Goal: Information Seeking & Learning: Learn about a topic

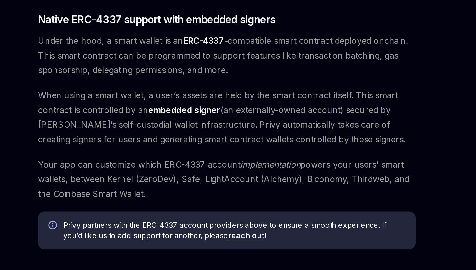
scroll to position [280, 0]
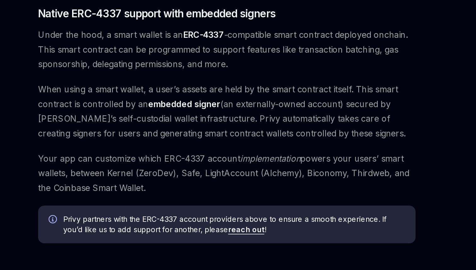
click at [217, 163] on span "When using a smart wallet, a user’s assets are held by the smart contract itsel…" at bounding box center [234, 174] width 227 height 35
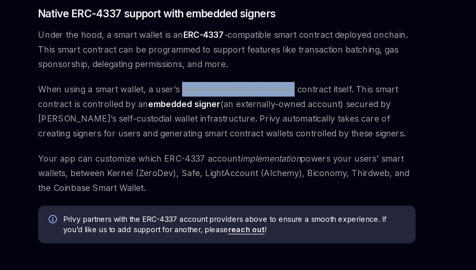
drag, startPoint x: 217, startPoint y: 163, endPoint x: 266, endPoint y: 165, distance: 49.1
click at [266, 165] on span "When using a smart wallet, a user’s assets are held by the smart contract itsel…" at bounding box center [234, 174] width 227 height 35
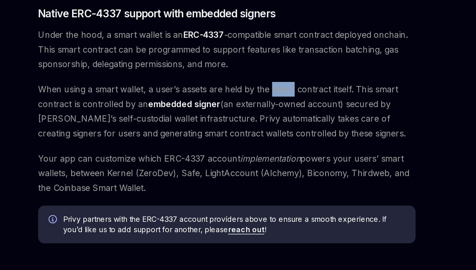
click at [266, 165] on span "When using a smart wallet, a user’s assets are held by the smart contract itsel…" at bounding box center [234, 174] width 227 height 35
click at [229, 162] on span "When using a smart wallet, a user’s assets are held by the smart contract itsel…" at bounding box center [234, 174] width 227 height 35
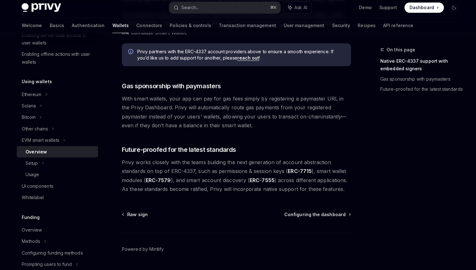
scroll to position [467, 0]
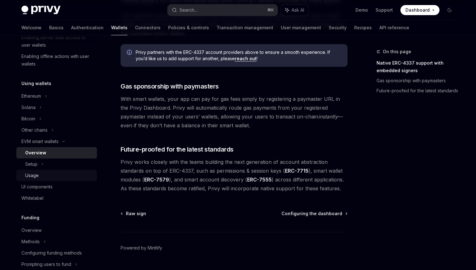
click at [28, 170] on link "Usage" at bounding box center [56, 175] width 81 height 11
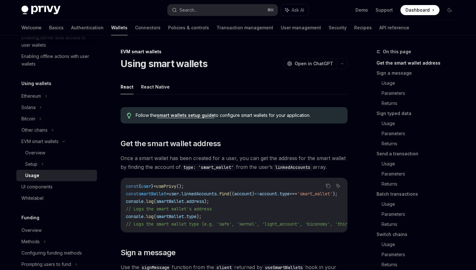
click at [39, 170] on link "Usage" at bounding box center [56, 175] width 81 height 11
click at [42, 168] on div "Setup" at bounding box center [56, 163] width 81 height 11
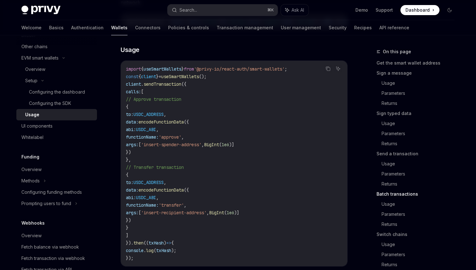
scroll to position [204, 0]
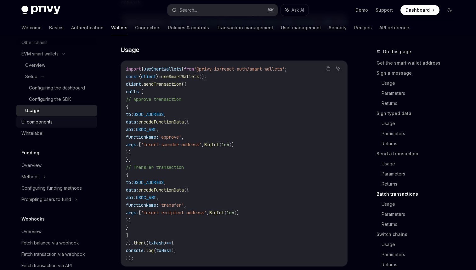
click at [36, 123] on div "UI components" at bounding box center [36, 122] width 31 height 8
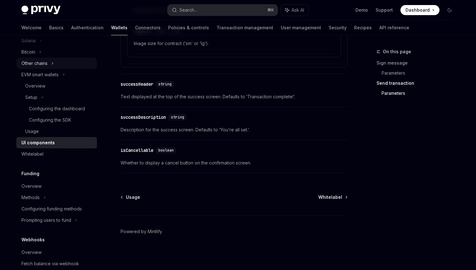
scroll to position [331, 0]
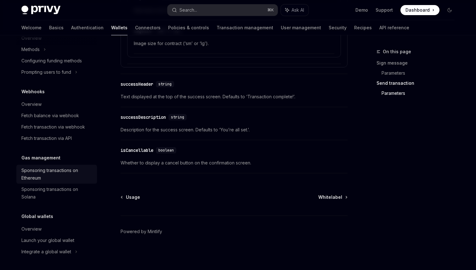
click at [60, 177] on div "Sponsoring transactions on Ethereum" at bounding box center [57, 173] width 72 height 15
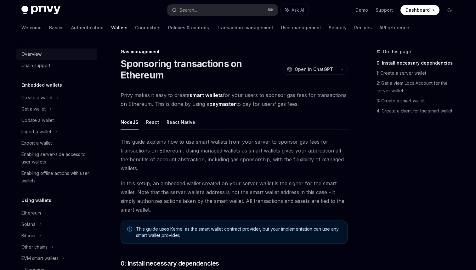
click at [58, 55] on div "Overview" at bounding box center [57, 54] width 72 height 8
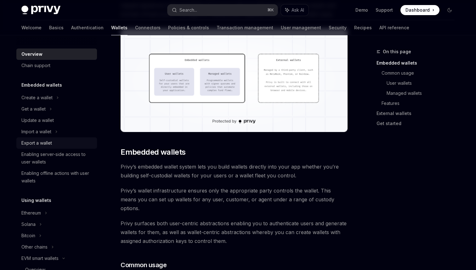
scroll to position [77, 0]
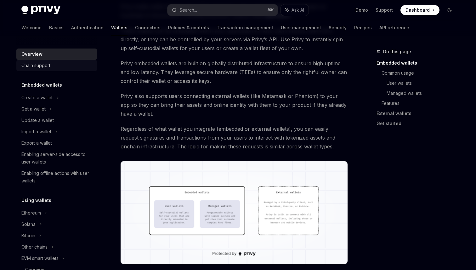
click at [56, 65] on div "Chain support" at bounding box center [57, 66] width 72 height 8
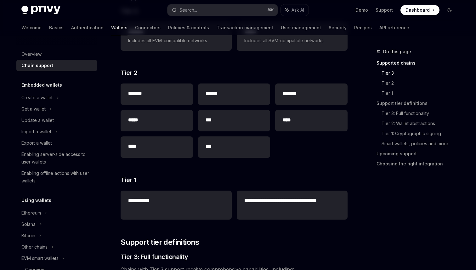
scroll to position [131, 0]
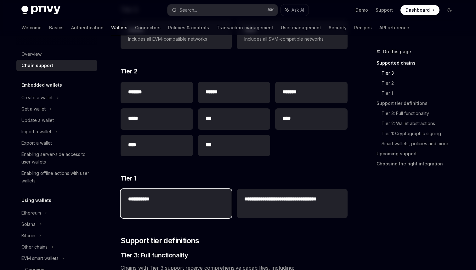
click at [177, 210] on div "**********" at bounding box center [176, 199] width 111 height 21
click at [150, 190] on div "**********" at bounding box center [176, 199] width 111 height 21
click at [150, 194] on div "**********" at bounding box center [176, 199] width 111 height 21
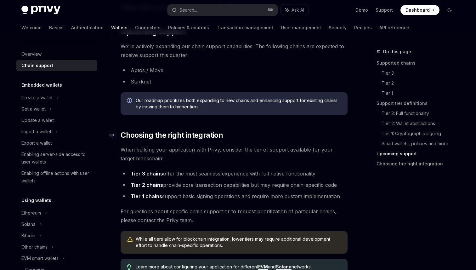
scroll to position [705, 0]
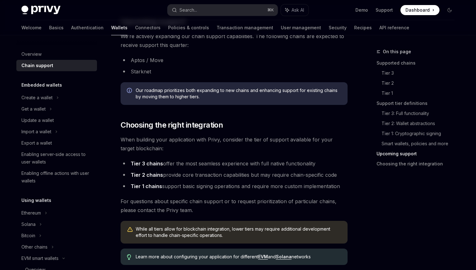
click at [178, 164] on li "Tier 3 chains offer the most seamless experience with full native functionality" at bounding box center [234, 163] width 227 height 9
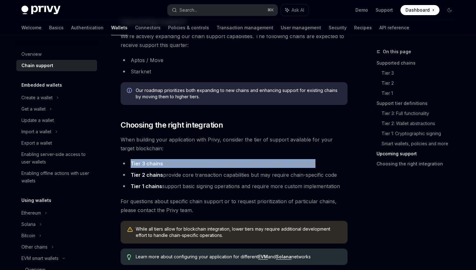
drag, startPoint x: 178, startPoint y: 164, endPoint x: 178, endPoint y: 182, distance: 18.3
click at [178, 167] on li "Tier 3 chains offer the most seamless experience with full native functionality" at bounding box center [234, 163] width 227 height 9
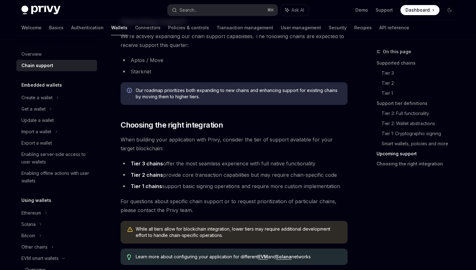
click at [178, 182] on li "Tier 1 chains support basic signing operations and require more custom implemen…" at bounding box center [234, 186] width 227 height 9
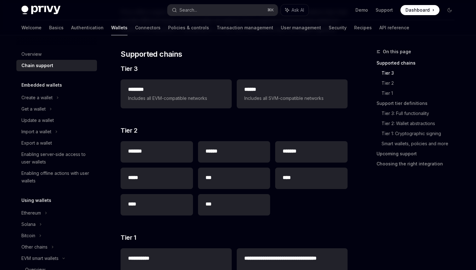
scroll to position [0, 0]
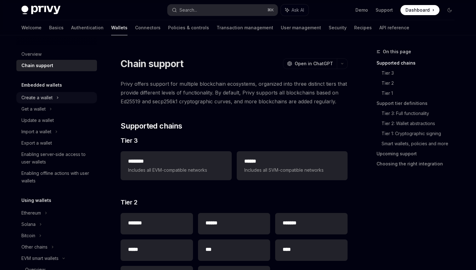
click at [61, 97] on div "Create a wallet" at bounding box center [56, 97] width 81 height 11
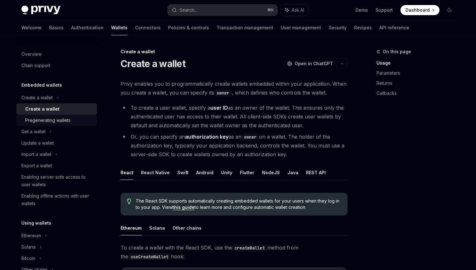
click at [58, 115] on link "Pregenerating wallets" at bounding box center [56, 120] width 81 height 11
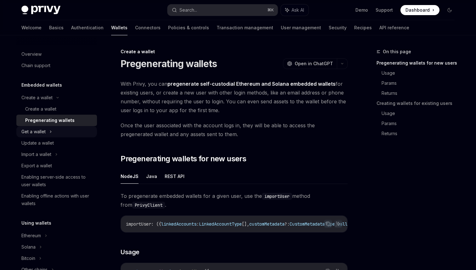
click at [54, 133] on div "Get a wallet" at bounding box center [56, 131] width 81 height 11
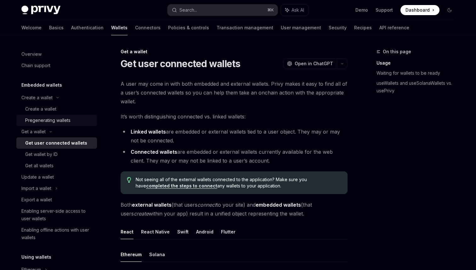
click at [46, 124] on div "Pregenerating wallets" at bounding box center [47, 120] width 45 height 8
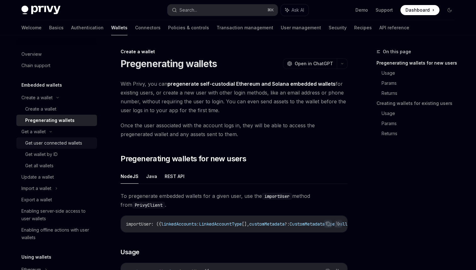
click at [48, 139] on div "Get user connected wallets" at bounding box center [53, 143] width 57 height 8
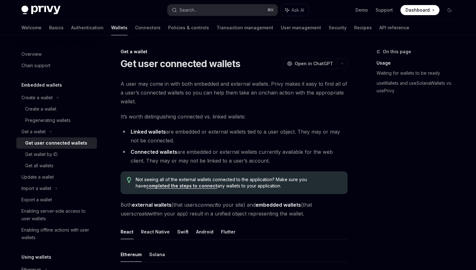
drag, startPoint x: 470, startPoint y: 114, endPoint x: 475, endPoint y: 116, distance: 5.5
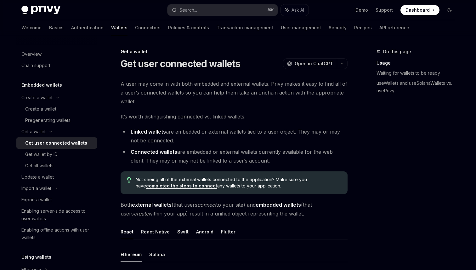
click at [172, 96] on span "A user may come in with both embedded and external wallets. Privy makes it easy…" at bounding box center [234, 92] width 227 height 26
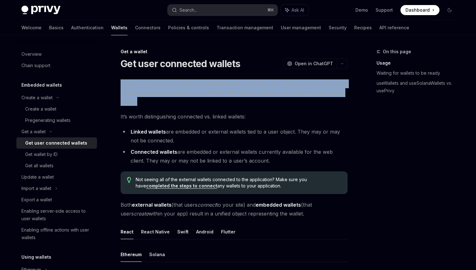
click at [172, 96] on span "A user may come in with both embedded and external wallets. Privy makes it easy…" at bounding box center [234, 92] width 227 height 26
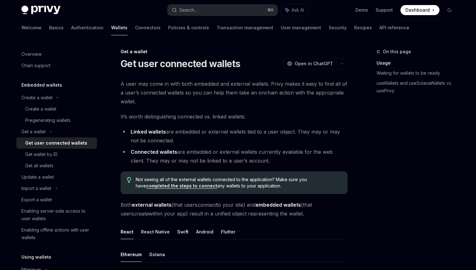
click at [174, 128] on li "Linked wallets are embedded or external wallets tied to a user object. They may…" at bounding box center [234, 136] width 227 height 18
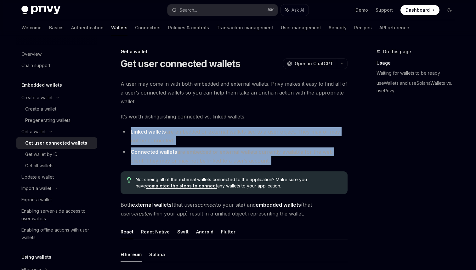
drag, startPoint x: 174, startPoint y: 128, endPoint x: 173, endPoint y: 167, distance: 39.7
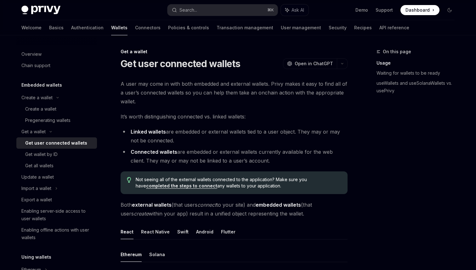
click at [172, 142] on li "Linked wallets are embedded or external wallets tied to a user object. They may…" at bounding box center [234, 136] width 227 height 18
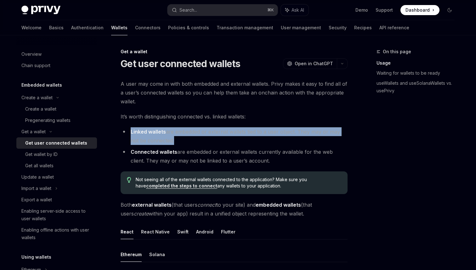
click at [172, 142] on li "Linked wallets are embedded or external wallets tied to a user object. They may…" at bounding box center [234, 136] width 227 height 18
click at [172, 145] on ul "Linked wallets are embedded or external wallets tied to a user object. They may…" at bounding box center [234, 146] width 227 height 38
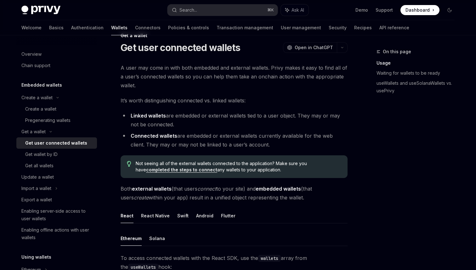
scroll to position [17, 0]
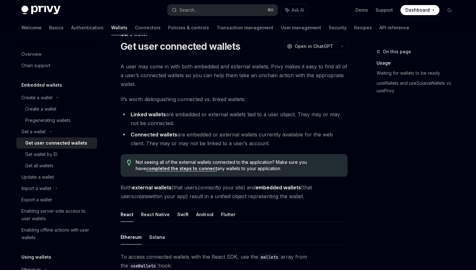
click at [192, 121] on li "Linked wallets are embedded or external wallets tied to a user object. They may…" at bounding box center [234, 119] width 227 height 18
click at [186, 114] on li "Linked wallets are embedded or external wallets tied to a user object. They may…" at bounding box center [234, 119] width 227 height 18
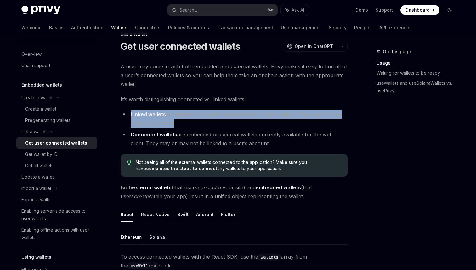
click at [186, 114] on li "Linked wallets are embedded or external wallets tied to a user object. They may…" at bounding box center [234, 119] width 227 height 18
click at [184, 124] on li "Linked wallets are embedded or external wallets tied to a user object. They may…" at bounding box center [234, 119] width 227 height 18
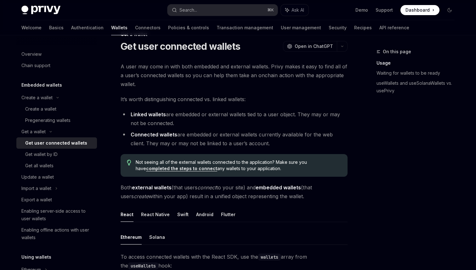
click at [208, 137] on li "Connected wallets are embedded or external wallets currently available for the …" at bounding box center [234, 139] width 227 height 18
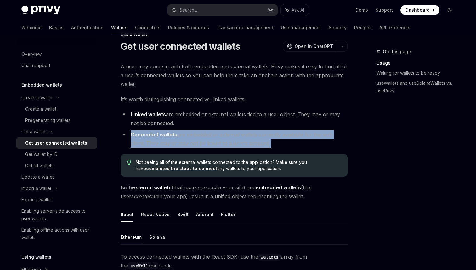
click at [208, 137] on li "Connected wallets are embedded or external wallets currently available for the …" at bounding box center [234, 139] width 227 height 18
click at [209, 145] on li "Connected wallets are embedded or external wallets currently available for the …" at bounding box center [234, 139] width 227 height 18
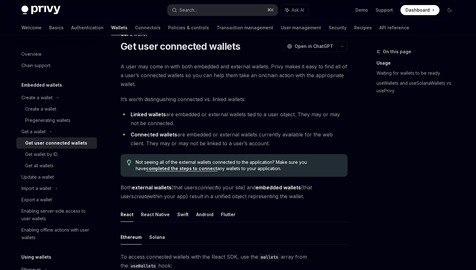
click at [200, 136] on li "Connected wallets are embedded or external wallets currently available for the …" at bounding box center [234, 139] width 227 height 18
drag, startPoint x: 200, startPoint y: 136, endPoint x: 279, endPoint y: 136, distance: 79.6
click at [279, 136] on li "Connected wallets are embedded or external wallets currently available for the …" at bounding box center [234, 139] width 227 height 18
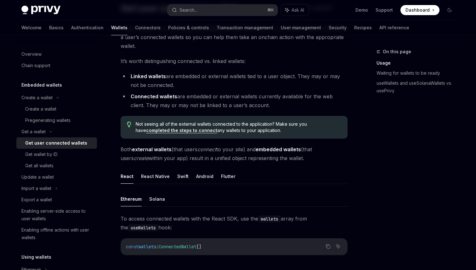
scroll to position [57, 0]
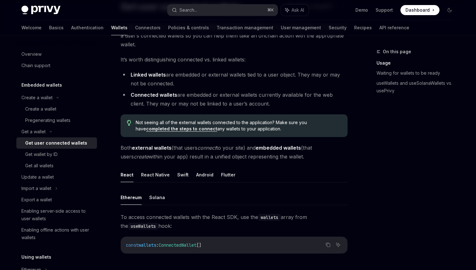
click at [194, 147] on span "Both external wallets (that users connect to your site) and embedded wallets (t…" at bounding box center [234, 152] width 227 height 18
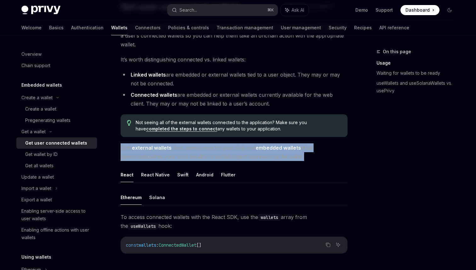
drag, startPoint x: 194, startPoint y: 147, endPoint x: 194, endPoint y: 157, distance: 9.8
click at [194, 148] on span "Both external wallets (that users connect to your site) and embedded wallets (t…" at bounding box center [234, 152] width 227 height 18
click at [194, 157] on span "Both external wallets (that users connect to your site) and embedded wallets (t…" at bounding box center [234, 152] width 227 height 18
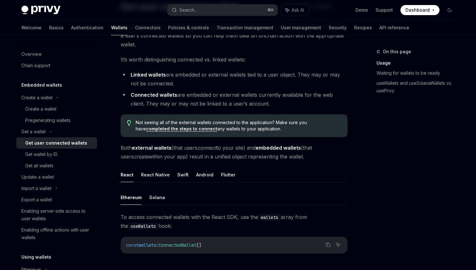
click at [187, 157] on span "Both external wallets (that users connect to your site) and embedded wallets (t…" at bounding box center [234, 152] width 227 height 18
drag, startPoint x: 187, startPoint y: 157, endPoint x: 269, endPoint y: 153, distance: 82.3
click at [269, 153] on span "Both external wallets (that users connect to your site) and embedded wallets (t…" at bounding box center [234, 152] width 227 height 18
click at [266, 153] on span "Both external wallets (that users connect to your site) and embedded wallets (t…" at bounding box center [234, 152] width 227 height 18
click at [219, 147] on span "Both external wallets (that users connect to your site) and embedded wallets (t…" at bounding box center [234, 152] width 227 height 18
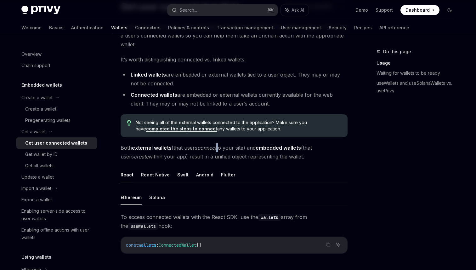
click at [219, 147] on span "Both external wallets (that users connect to your site) and embedded wallets (t…" at bounding box center [234, 152] width 227 height 18
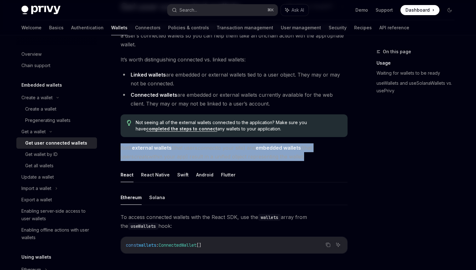
drag, startPoint x: 219, startPoint y: 147, endPoint x: 223, endPoint y: 160, distance: 13.8
click at [220, 153] on span "Both external wallets (that users connect to your site) and embedded wallets (t…" at bounding box center [234, 152] width 227 height 18
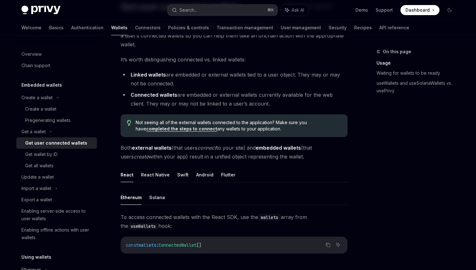
click at [219, 160] on span "Both external wallets (that users connect to your site) and embedded wallets (t…" at bounding box center [234, 152] width 227 height 18
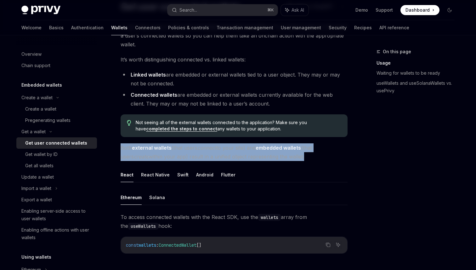
click at [219, 160] on span "Both external wallets (that users connect to your site) and embedded wallets (t…" at bounding box center [234, 152] width 227 height 18
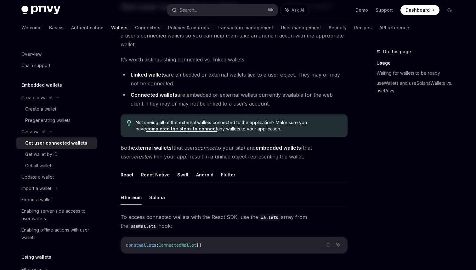
click at [212, 160] on span "Both external wallets (that users connect to your site) and embedded wallets (t…" at bounding box center [234, 152] width 227 height 18
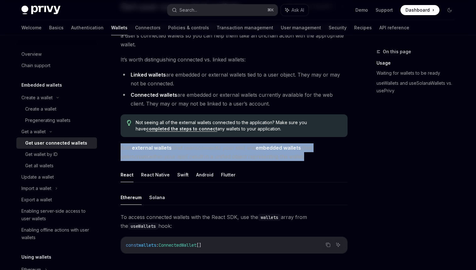
click at [212, 160] on span "Both external wallets (that users connect to your site) and embedded wallets (t…" at bounding box center [234, 152] width 227 height 18
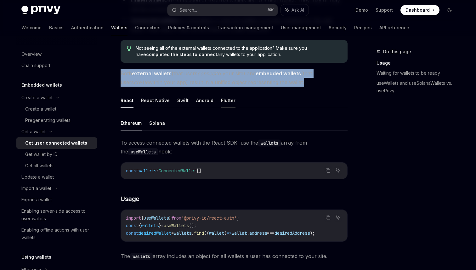
scroll to position [136, 0]
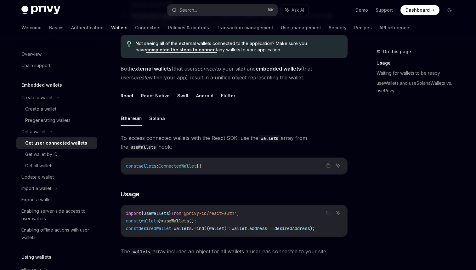
click at [200, 140] on span "To access connected wallets with the React SDK, use the wallets array from the …" at bounding box center [234, 142] width 227 height 18
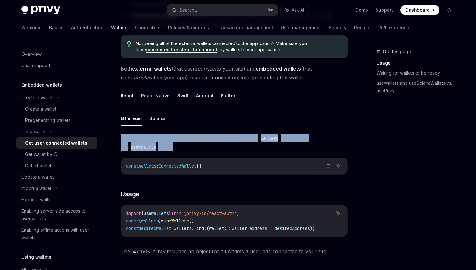
click at [200, 140] on span "To access connected wallets with the React SDK, use the wallets array from the …" at bounding box center [234, 142] width 227 height 18
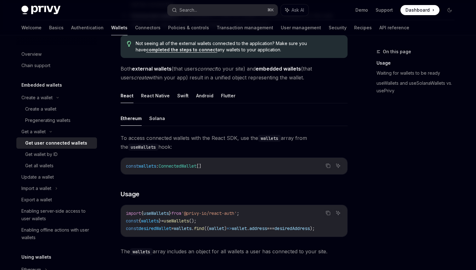
click at [195, 138] on span "To access connected wallets with the React SDK, use the wallets array from the …" at bounding box center [234, 142] width 227 height 18
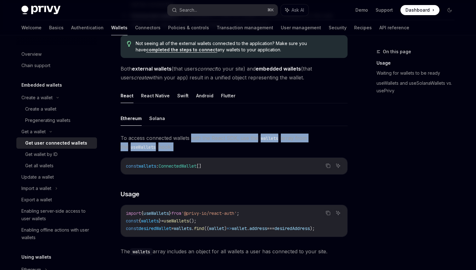
drag, startPoint x: 195, startPoint y: 138, endPoint x: 274, endPoint y: 143, distance: 79.8
click at [274, 143] on span "To access connected wallets with the React SDK, use the wallets array from the …" at bounding box center [234, 142] width 227 height 18
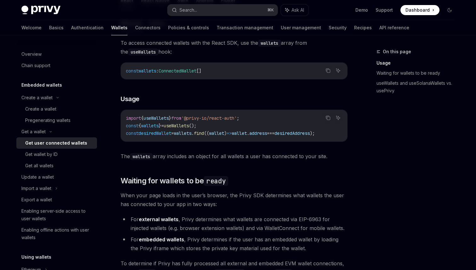
scroll to position [232, 0]
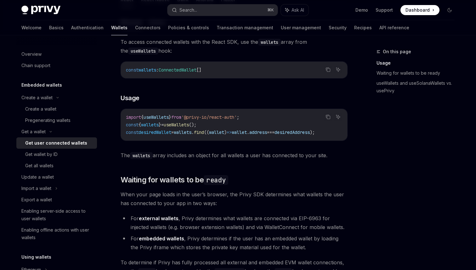
click at [208, 156] on span "The wallets array includes an object for all wallets a user has connected to yo…" at bounding box center [234, 155] width 227 height 9
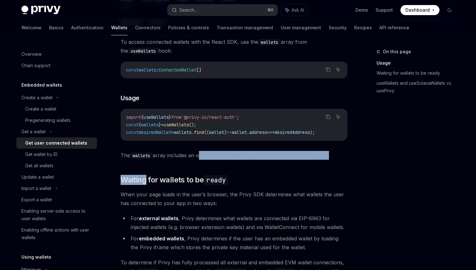
drag, startPoint x: 208, startPoint y: 156, endPoint x: 297, endPoint y: 162, distance: 89.6
click at [295, 163] on div "Ethereum Solana To access connected wallets with the React SDK, use the wallets…" at bounding box center [234, 273] width 227 height 516
click at [297, 162] on div "Ethereum Solana To access connected wallets with the React SDK, use the wallets…" at bounding box center [234, 273] width 227 height 516
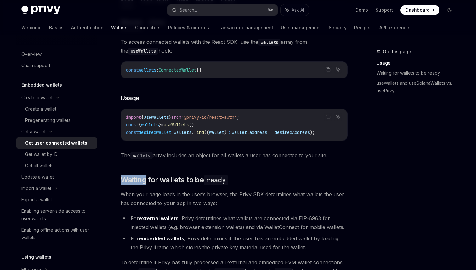
click at [297, 162] on div "Ethereum Solana To access connected wallets with the React SDK, use the wallets…" at bounding box center [234, 273] width 227 height 516
click at [293, 202] on span "When your page loads in the user’s browser, the Privy SDK determines what walle…" at bounding box center [234, 199] width 227 height 18
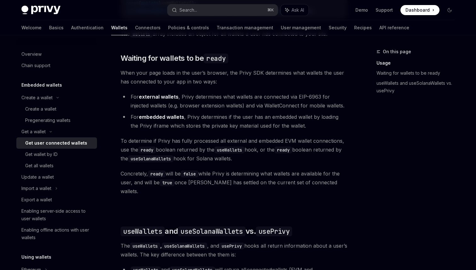
scroll to position [355, 0]
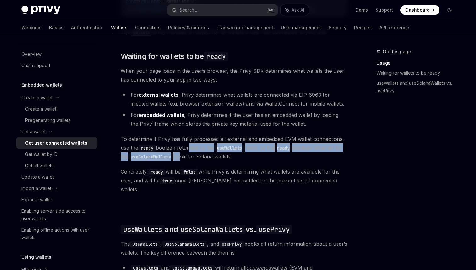
click at [188, 154] on span "To determine if Privy has fully processed all external and embedded EVM wallet …" at bounding box center [234, 147] width 227 height 26
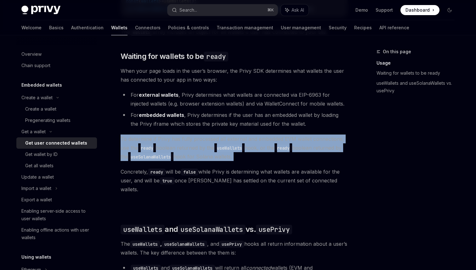
click at [188, 154] on span "To determine if Privy has fully processed all external and embedded EVM wallet …" at bounding box center [234, 147] width 227 height 26
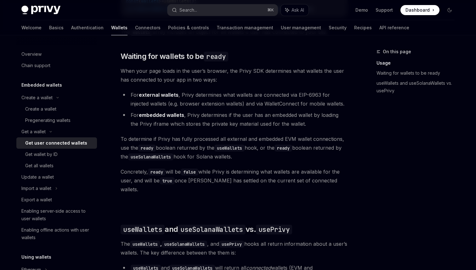
click at [191, 161] on span "To determine if Privy has fully processed all external and embedded EVM wallet …" at bounding box center [234, 147] width 227 height 26
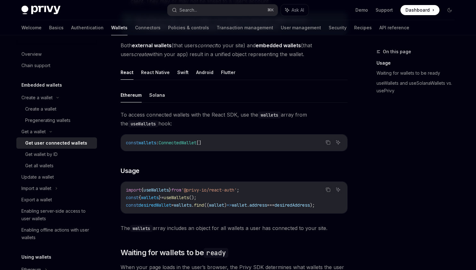
scroll to position [0, 0]
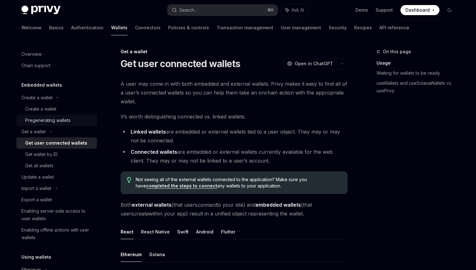
click at [32, 118] on div "Pregenerating wallets" at bounding box center [47, 120] width 45 height 8
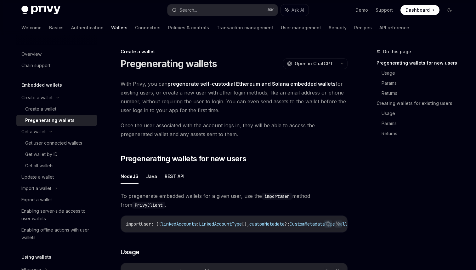
click at [167, 92] on span "With Privy, you can pregenerate self-custodial Ethereum and Solana embedded wal…" at bounding box center [234, 96] width 227 height 35
drag, startPoint x: 167, startPoint y: 92, endPoint x: 252, endPoint y: 92, distance: 85.6
click at [255, 92] on span "With Privy, you can pregenerate self-custodial Ethereum and Solana embedded wal…" at bounding box center [234, 96] width 227 height 35
click at [252, 92] on span "With Privy, you can pregenerate self-custodial Ethereum and Solana embedded wal…" at bounding box center [234, 96] width 227 height 35
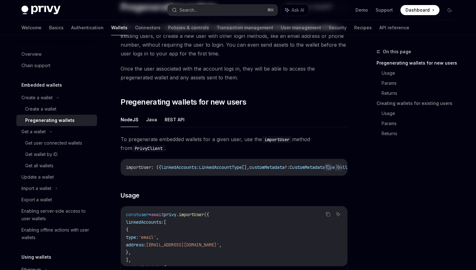
scroll to position [59, 0]
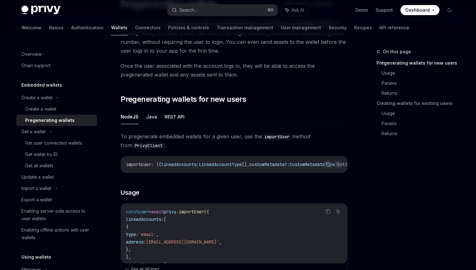
click at [205, 144] on span "To pregenerate embedded wallets for a given user, use the importUser method fro…" at bounding box center [234, 141] width 227 height 18
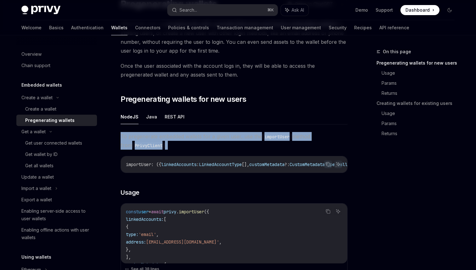
click at [205, 144] on span "To pregenerate embedded wallets for a given user, use the importUser method fro…" at bounding box center [234, 141] width 227 height 18
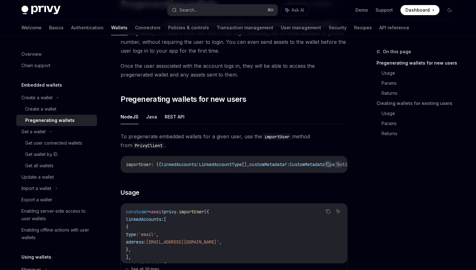
click at [209, 144] on span "To pregenerate embedded wallets for a given user, use the importUser method fro…" at bounding box center [234, 141] width 227 height 18
click at [184, 139] on span "To pregenerate embedded wallets for a given user, use the importUser method fro…" at bounding box center [234, 141] width 227 height 18
drag, startPoint x: 184, startPoint y: 139, endPoint x: 265, endPoint y: 130, distance: 81.1
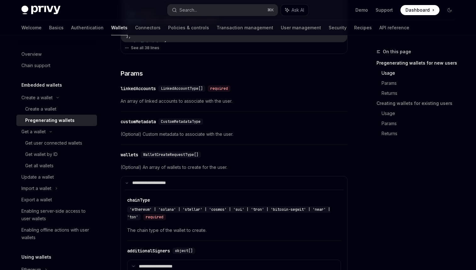
scroll to position [266, 0]
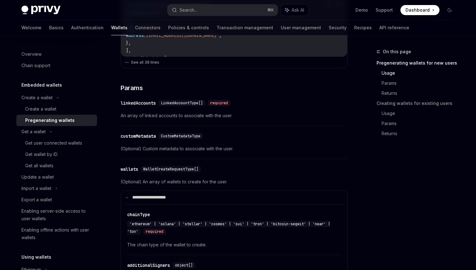
click at [211, 115] on span "An array of linked accounts to associate with the user." at bounding box center [234, 116] width 227 height 8
click at [239, 126] on div "​ linkedAccounts LinkedAccountType[] required An array of linked accounts to as…" at bounding box center [234, 111] width 227 height 30
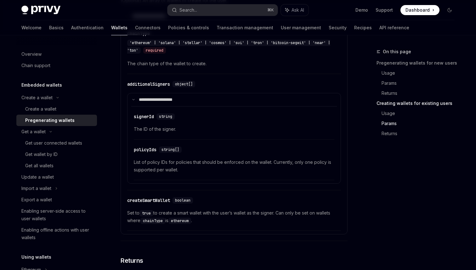
scroll to position [1182, 0]
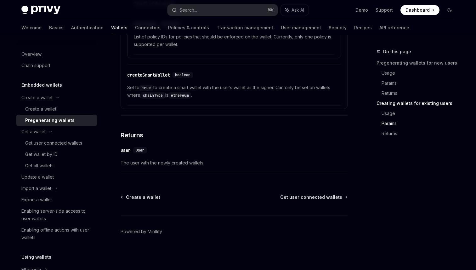
click at [183, 164] on span "The user with the newly created wallets." at bounding box center [234, 163] width 227 height 8
drag, startPoint x: 183, startPoint y: 164, endPoint x: 201, endPoint y: 164, distance: 18.3
click at [183, 164] on span "The user with the newly created wallets." at bounding box center [234, 163] width 227 height 8
click at [201, 164] on span "The user with the newly created wallets." at bounding box center [234, 163] width 227 height 8
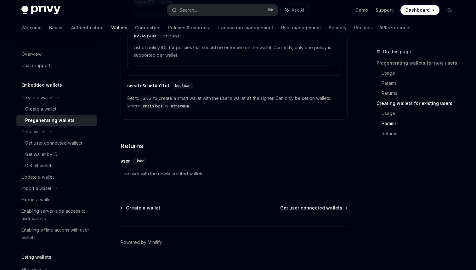
scroll to position [1164, 0]
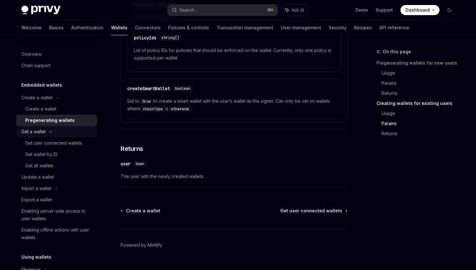
click at [46, 132] on div "Get a wallet" at bounding box center [33, 132] width 24 height 8
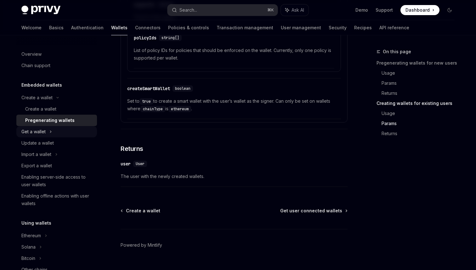
click at [37, 133] on div "Get a wallet" at bounding box center [33, 132] width 24 height 8
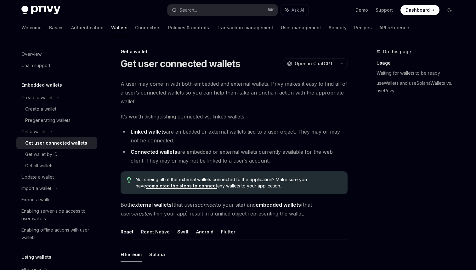
click at [37, 147] on link "Get user connected wallets" at bounding box center [56, 142] width 81 height 11
click at [196, 86] on span "A user may come in with both embedded and external wallets. Privy makes it easy…" at bounding box center [234, 92] width 227 height 26
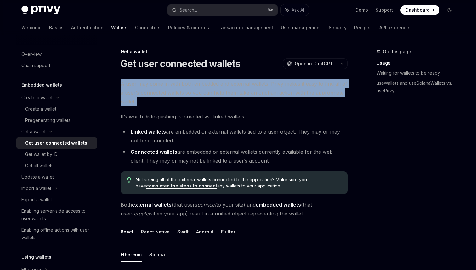
drag, startPoint x: 196, startPoint y: 86, endPoint x: 321, endPoint y: 82, distance: 124.7
click at [320, 82] on span "A user may come in with both embedded and external wallets. Privy makes it easy…" at bounding box center [234, 92] width 227 height 26
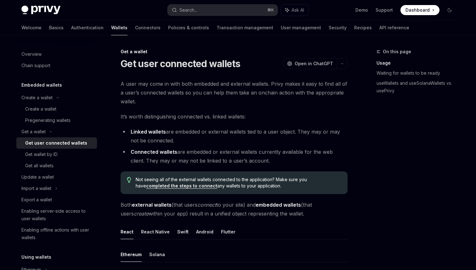
click at [301, 87] on span "A user may come in with both embedded and external wallets. Privy makes it easy…" at bounding box center [234, 92] width 227 height 26
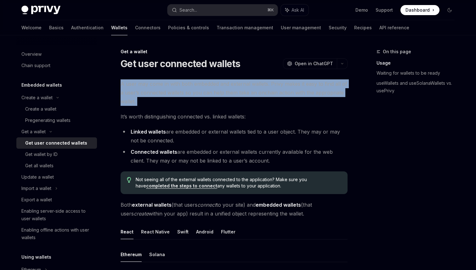
drag, startPoint x: 301, startPoint y: 87, endPoint x: 218, endPoint y: 103, distance: 84.9
click at [224, 103] on span "A user may come in with both embedded and external wallets. Privy makes it easy…" at bounding box center [234, 92] width 227 height 26
click at [218, 103] on span "A user may come in with both embedded and external wallets. Privy makes it easy…" at bounding box center [234, 92] width 227 height 26
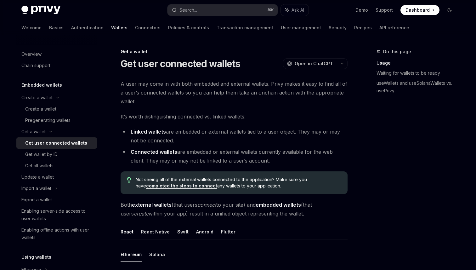
click at [183, 94] on span "A user may come in with both embedded and external wallets. Privy makes it easy…" at bounding box center [234, 92] width 227 height 26
drag, startPoint x: 183, startPoint y: 94, endPoint x: 273, endPoint y: 95, distance: 89.4
click at [274, 95] on span "A user may come in with both embedded and external wallets. Privy makes it easy…" at bounding box center [234, 92] width 227 height 26
click at [273, 95] on span "A user may come in with both embedded and external wallets. Privy makes it easy…" at bounding box center [234, 92] width 227 height 26
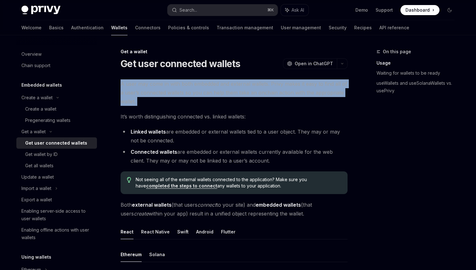
click at [273, 95] on span "A user may come in with both embedded and external wallets. Privy makes it easy…" at bounding box center [234, 92] width 227 height 26
click at [256, 104] on span "A user may come in with both embedded and external wallets. Privy makes it easy…" at bounding box center [234, 92] width 227 height 26
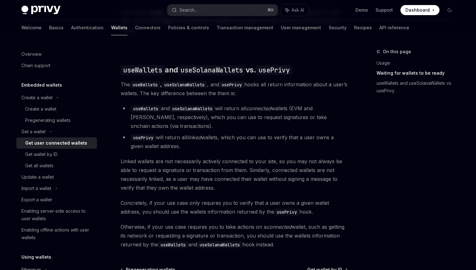
scroll to position [545, 0]
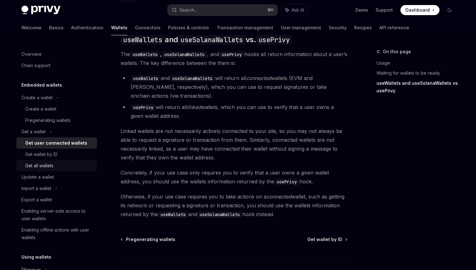
click at [57, 168] on div "Get all wallets" at bounding box center [59, 166] width 68 height 8
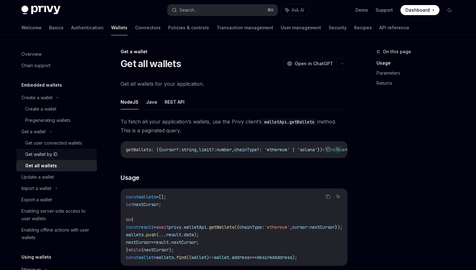
click at [59, 155] on div "Get wallet by ID" at bounding box center [59, 154] width 68 height 8
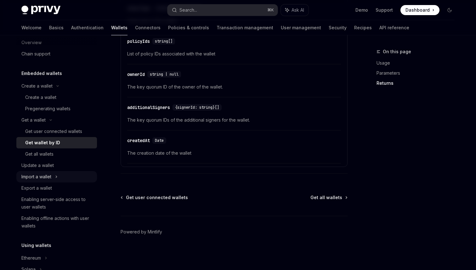
scroll to position [15, 0]
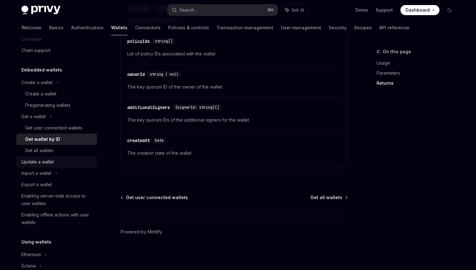
click at [43, 164] on div "Update a wallet" at bounding box center [37, 162] width 32 height 8
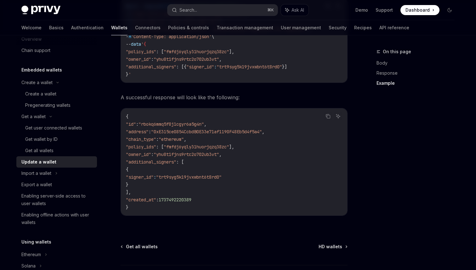
scroll to position [764, 0]
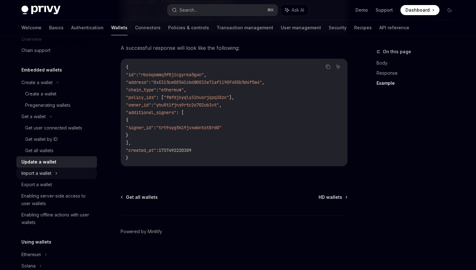
click at [42, 177] on div "Import a wallet" at bounding box center [56, 172] width 81 height 11
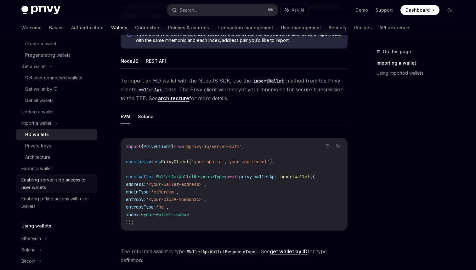
scroll to position [67, 0]
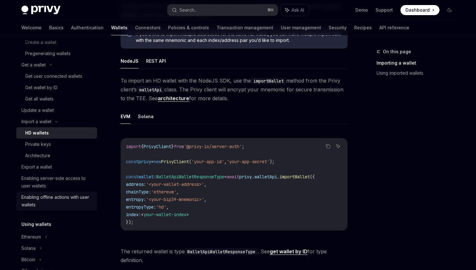
click at [51, 205] on div "Enabling offline actions with user wallets" at bounding box center [57, 200] width 72 height 15
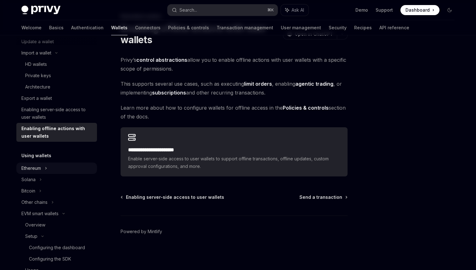
scroll to position [137, 0]
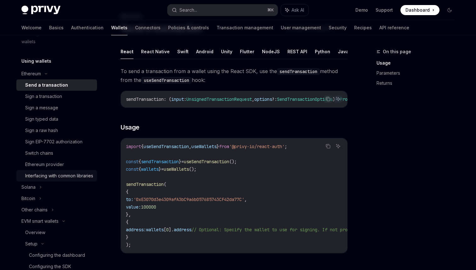
scroll to position [231, 0]
click at [37, 199] on div "Bitcoin" at bounding box center [56, 197] width 81 height 11
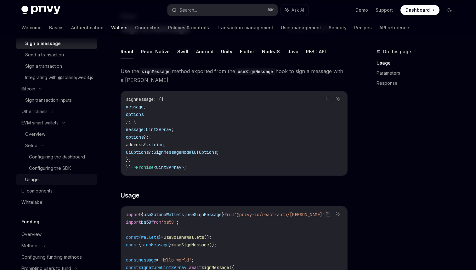
scroll to position [387, 0]
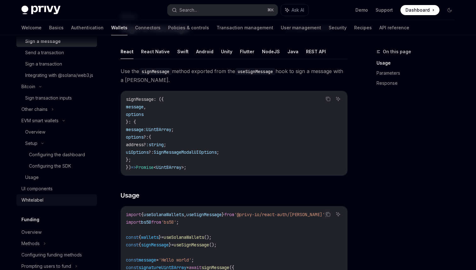
click at [50, 204] on div "Whitelabel" at bounding box center [57, 200] width 72 height 8
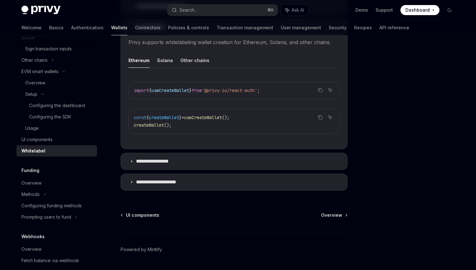
scroll to position [434, 0]
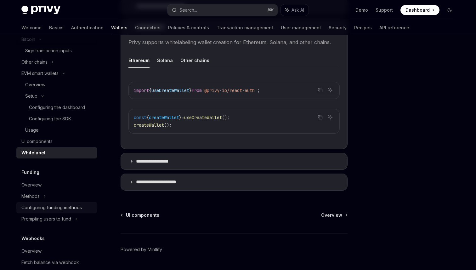
click at [42, 211] on div "Configuring funding methods" at bounding box center [51, 208] width 60 height 8
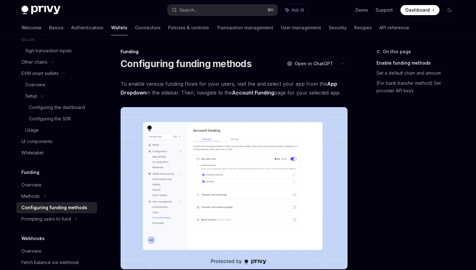
click at [188, 85] on span "To enable various funding flows for your users, visit the and select your app f…" at bounding box center [234, 88] width 227 height 18
drag, startPoint x: 188, startPoint y: 85, endPoint x: 295, endPoint y: 83, distance: 107.3
click at [295, 83] on span "To enable various funding flows for your users, visit the and select your app f…" at bounding box center [234, 88] width 227 height 18
click at [274, 83] on span "To enable various funding flows for your users, visit the and select your app f…" at bounding box center [234, 88] width 227 height 18
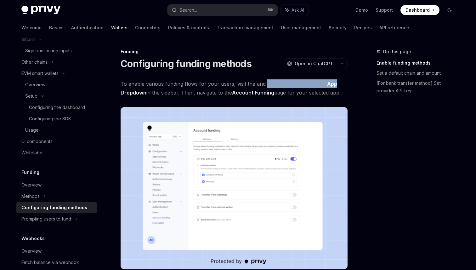
drag, startPoint x: 274, startPoint y: 83, endPoint x: 327, endPoint y: 83, distance: 53.2
click at [327, 83] on span "To enable various funding flows for your users, visit the and select your app f…" at bounding box center [234, 88] width 227 height 18
click at [186, 93] on span "To enable various funding flows for your users, visit the and select your app f…" at bounding box center [234, 88] width 227 height 18
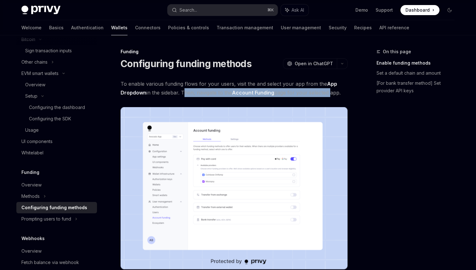
drag, startPoint x: 186, startPoint y: 93, endPoint x: 315, endPoint y: 89, distance: 129.1
click at [313, 89] on span "To enable various funding flows for your users, visit the and select your app f…" at bounding box center [234, 88] width 227 height 18
click at [315, 89] on span "To enable various funding flows for your users, visit the and select your app f…" at bounding box center [234, 88] width 227 height 18
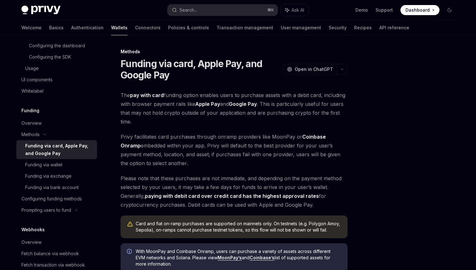
scroll to position [497, 0]
click at [193, 96] on span "The pay with card funding option enables users to purchase assets with a debit …" at bounding box center [234, 108] width 227 height 35
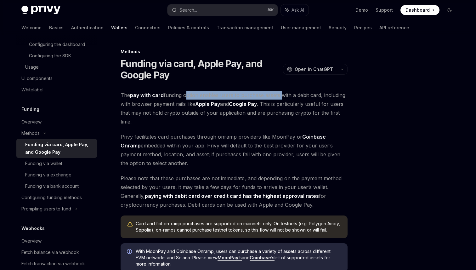
drag, startPoint x: 193, startPoint y: 96, endPoint x: 269, endPoint y: 95, distance: 76.5
click at [269, 95] on span "The pay with card funding option enables users to purchase assets with a debit …" at bounding box center [234, 108] width 227 height 35
click at [262, 95] on span "The pay with card funding option enables users to purchase assets with a debit …" at bounding box center [234, 108] width 227 height 35
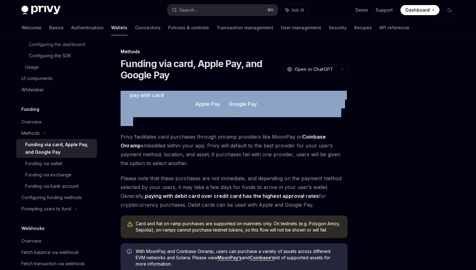
drag, startPoint x: 262, startPoint y: 95, endPoint x: 243, endPoint y: 106, distance: 21.6
click at [256, 100] on span "The pay with card funding option enables users to purchase assets with a debit …" at bounding box center [234, 108] width 227 height 35
click at [243, 106] on strong "Google Pay" at bounding box center [243, 104] width 28 height 6
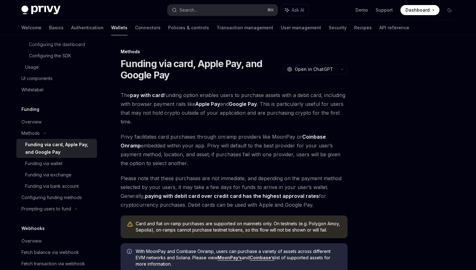
click at [227, 105] on span "The pay with card funding option enables users to purchase assets with a debit …" at bounding box center [234, 108] width 227 height 35
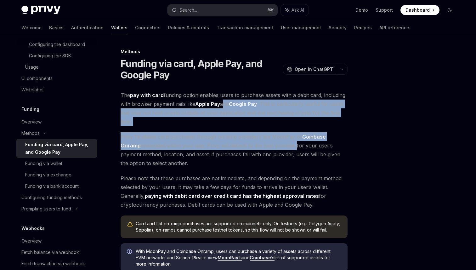
drag, startPoint x: 227, startPoint y: 105, endPoint x: 256, endPoint y: 149, distance: 52.7
click at [256, 146] on div "The pay with card funding option enables users to purchase assets with a debit …" at bounding box center [234, 207] width 227 height 232
click at [256, 149] on span "Privy facilitates card purchases through onramp providers like MoonPay or Coinb…" at bounding box center [234, 149] width 227 height 35
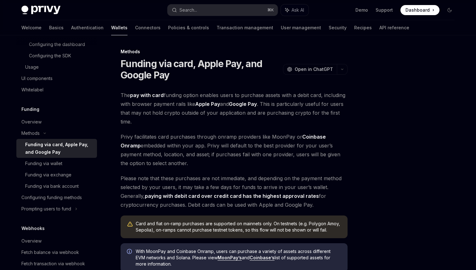
click at [197, 134] on span "Privy facilitates card purchases through onramp providers like MoonPay or Coinb…" at bounding box center [234, 149] width 227 height 35
drag, startPoint x: 197, startPoint y: 134, endPoint x: 289, endPoint y: 138, distance: 92.3
click at [288, 138] on span "Privy facilitates card purchases through onramp providers like MoonPay or Coinb…" at bounding box center [234, 149] width 227 height 35
click at [289, 138] on span "Privy facilitates card purchases through onramp providers like MoonPay or Coinb…" at bounding box center [234, 149] width 227 height 35
click at [273, 138] on span "Privy facilitates card purchases through onramp providers like MoonPay or Coinb…" at bounding box center [234, 149] width 227 height 35
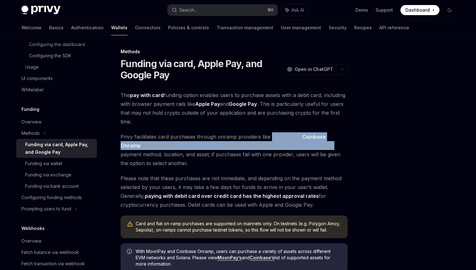
drag, startPoint x: 273, startPoint y: 138, endPoint x: 292, endPoint y: 148, distance: 21.3
click at [298, 147] on span "Privy facilitates card purchases through onramp providers like MoonPay or Coinb…" at bounding box center [234, 149] width 227 height 35
click at [292, 148] on span "Privy facilitates card purchases through onramp providers like MoonPay or Coinb…" at bounding box center [234, 149] width 227 height 35
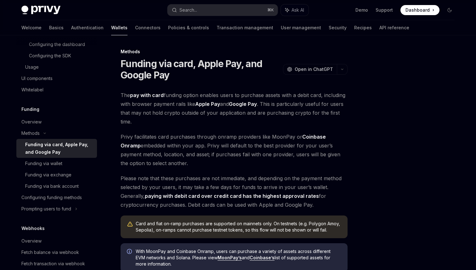
click at [201, 147] on span "Privy facilitates card purchases through onramp providers like MoonPay or Coinb…" at bounding box center [234, 149] width 227 height 35
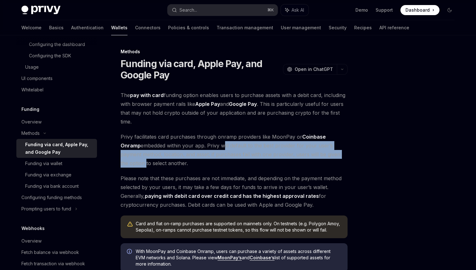
drag, startPoint x: 201, startPoint y: 147, endPoint x: 318, endPoint y: 165, distance: 119.1
click at [322, 161] on span "Privy facilitates card purchases through onramp providers like MoonPay or Coinb…" at bounding box center [234, 149] width 227 height 35
click at [318, 165] on span "Privy facilitates card purchases through onramp providers like MoonPay or Coinb…" at bounding box center [234, 149] width 227 height 35
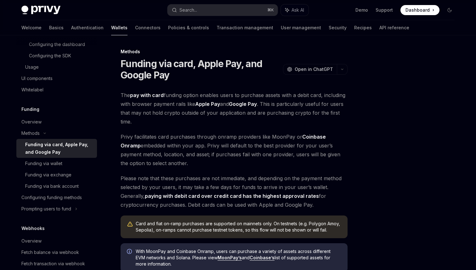
click at [293, 176] on span "Please note that these purchases are not immediate, and depending on the paymen…" at bounding box center [234, 191] width 227 height 35
click at [293, 148] on span "Privy facilitates card purchases through onramp providers like MoonPay or Coinb…" at bounding box center [234, 149] width 227 height 35
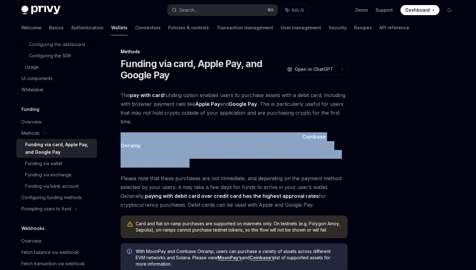
drag, startPoint x: 293, startPoint y: 148, endPoint x: 293, endPoint y: 176, distance: 28.3
click at [293, 169] on div "The pay with card funding option enables users to purchase assets with a debit …" at bounding box center [234, 207] width 227 height 232
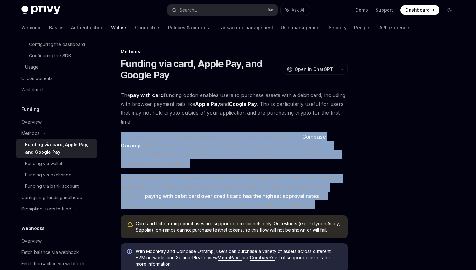
click at [293, 180] on span "Please note that these purchases are not immediate, and depending on the paymen…" at bounding box center [234, 191] width 227 height 35
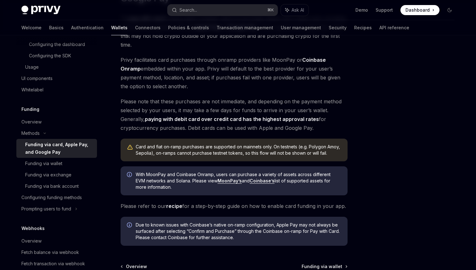
scroll to position [76, 0]
click at [38, 126] on div "Overview" at bounding box center [31, 122] width 20 height 8
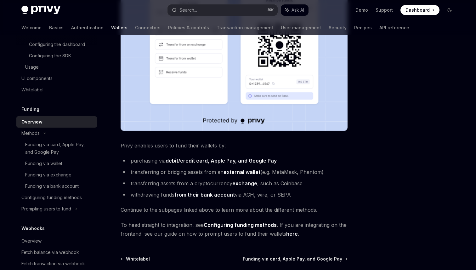
scroll to position [211, 0]
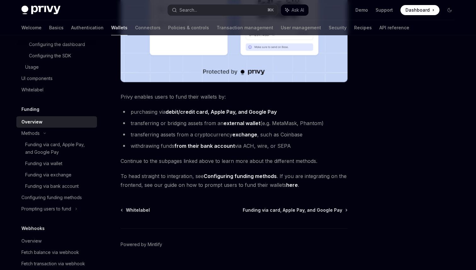
click at [169, 132] on li "transferring assets from a cryptocurrency exchange , such as Coinbase" at bounding box center [234, 134] width 227 height 9
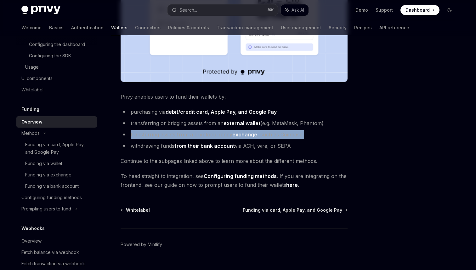
drag, startPoint x: 169, startPoint y: 132, endPoint x: 234, endPoint y: 133, distance: 64.5
click at [195, 133] on li "transferring assets from a cryptocurrency exchange , such as Coinbase" at bounding box center [234, 134] width 227 height 9
click at [235, 133] on strong "exchange" at bounding box center [244, 134] width 25 height 6
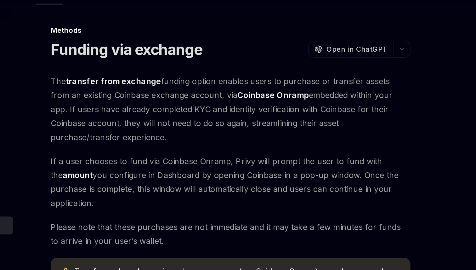
click at [206, 93] on span "The transfer from exchange funding option enables users to purchase or transfer…" at bounding box center [234, 101] width 227 height 44
drag, startPoint x: 206, startPoint y: 93, endPoint x: 233, endPoint y: 93, distance: 26.7
click at [217, 93] on span "The transfer from exchange funding option enables users to purchase or transfer…" at bounding box center [234, 101] width 227 height 44
click at [238, 93] on link "Coinbase Onramp" at bounding box center [260, 92] width 45 height 7
click at [165, 110] on span "The transfer from exchange funding option enables users to purchase or transfer…" at bounding box center [234, 101] width 227 height 44
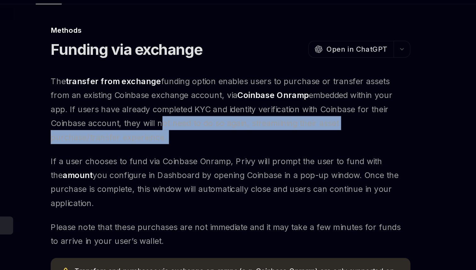
drag, startPoint x: 165, startPoint y: 110, endPoint x: 253, endPoint y: 116, distance: 87.7
click at [252, 116] on span "The transfer from exchange funding option enables users to purchase or transfer…" at bounding box center [234, 101] width 227 height 44
click at [253, 116] on span "The transfer from exchange funding option enables users to purchase or transfer…" at bounding box center [234, 101] width 227 height 44
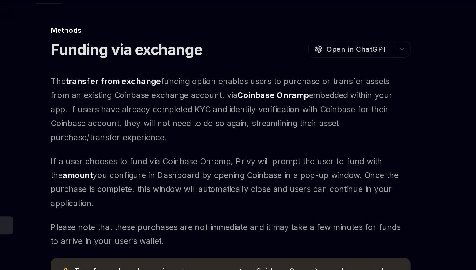
click at [238, 111] on span "The transfer from exchange funding option enables users to purchase or transfer…" at bounding box center [234, 101] width 227 height 44
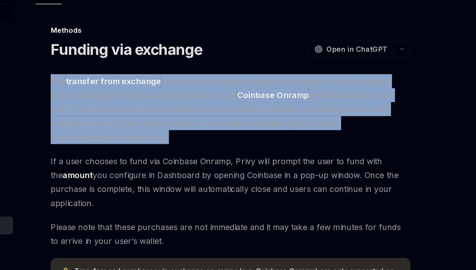
click at [238, 111] on span "The transfer from exchange funding option enables users to purchase or transfer…" at bounding box center [234, 101] width 227 height 44
click at [240, 126] on div "The transfer from exchange funding option enables users to purchase or transfer…" at bounding box center [234, 174] width 227 height 191
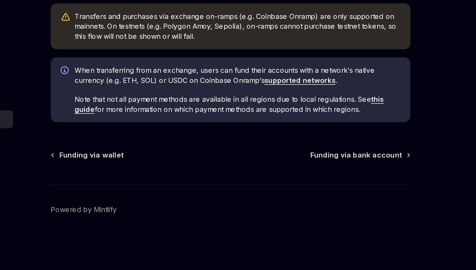
scroll to position [93, 0]
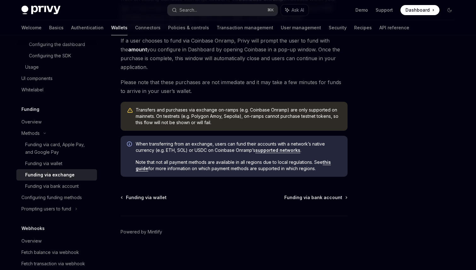
click at [239, 118] on span "Transfers and purchases via exchange on-ramps (e.g. Coinbase Onramp) are only s…" at bounding box center [238, 116] width 205 height 19
click at [74, 203] on link "Configuring funding methods" at bounding box center [56, 197] width 81 height 11
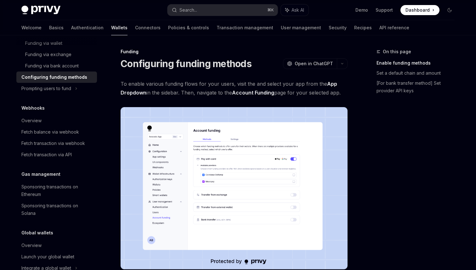
scroll to position [620, 0]
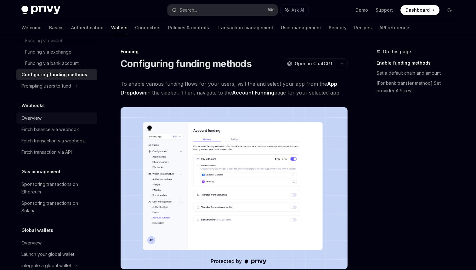
click at [37, 122] on div "Overview" at bounding box center [31, 118] width 20 height 8
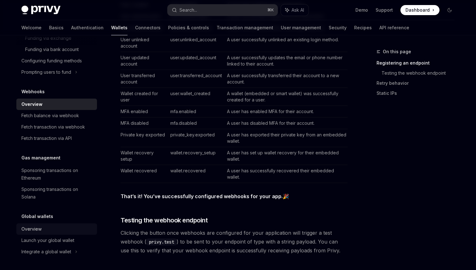
scroll to position [304, 0]
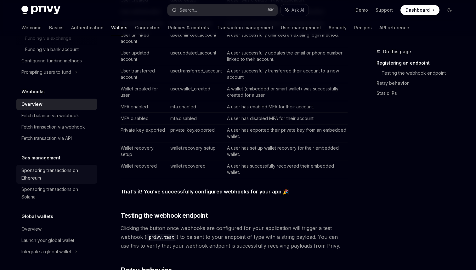
click at [46, 168] on div "Sponsoring transactions on Ethereum" at bounding box center [57, 173] width 72 height 15
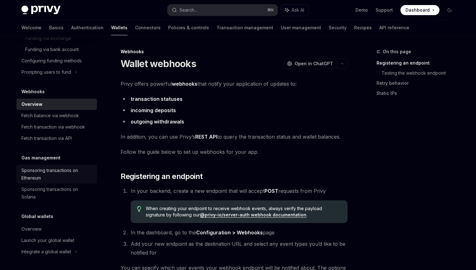
type textarea "*"
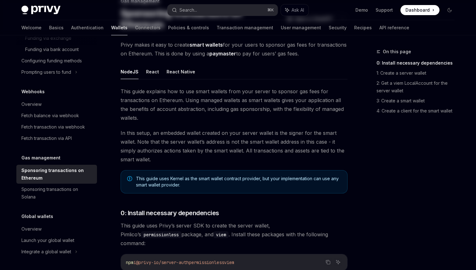
scroll to position [53, 0]
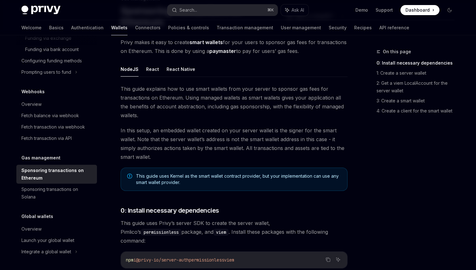
click at [219, 96] on span "This guide explains how to use smart wallets from your server to sponsor gas fe…" at bounding box center [234, 101] width 227 height 35
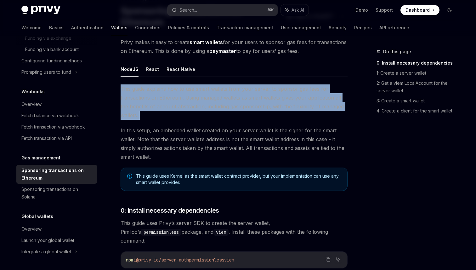
drag, startPoint x: 219, startPoint y: 96, endPoint x: 219, endPoint y: 121, distance: 24.9
click at [219, 107] on span "This guide explains how to use smart wallets from your server to sponsor gas fe…" at bounding box center [234, 101] width 227 height 35
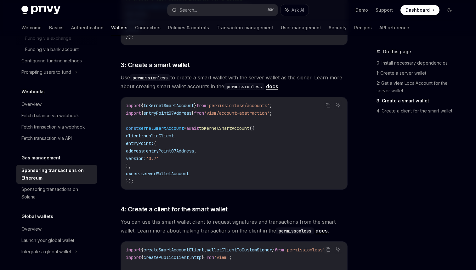
scroll to position [559, 0]
